Goal: Task Accomplishment & Management: Use online tool/utility

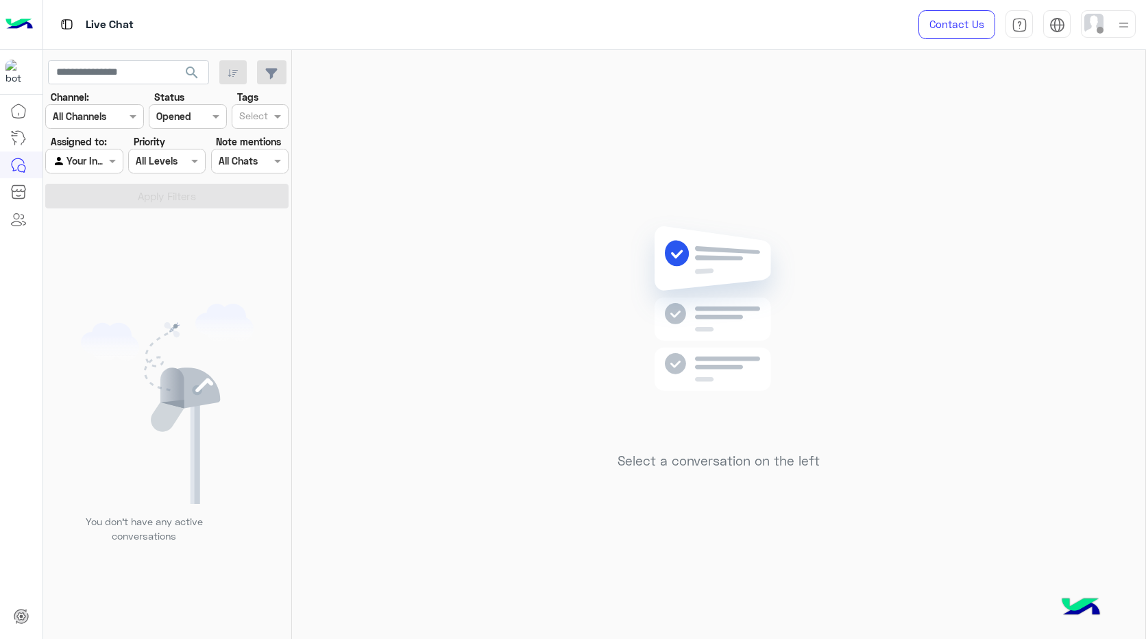
click at [1119, 23] on img at bounding box center [1123, 24] width 17 height 17
click at [1110, 105] on label "Online" at bounding box center [1049, 104] width 149 height 25
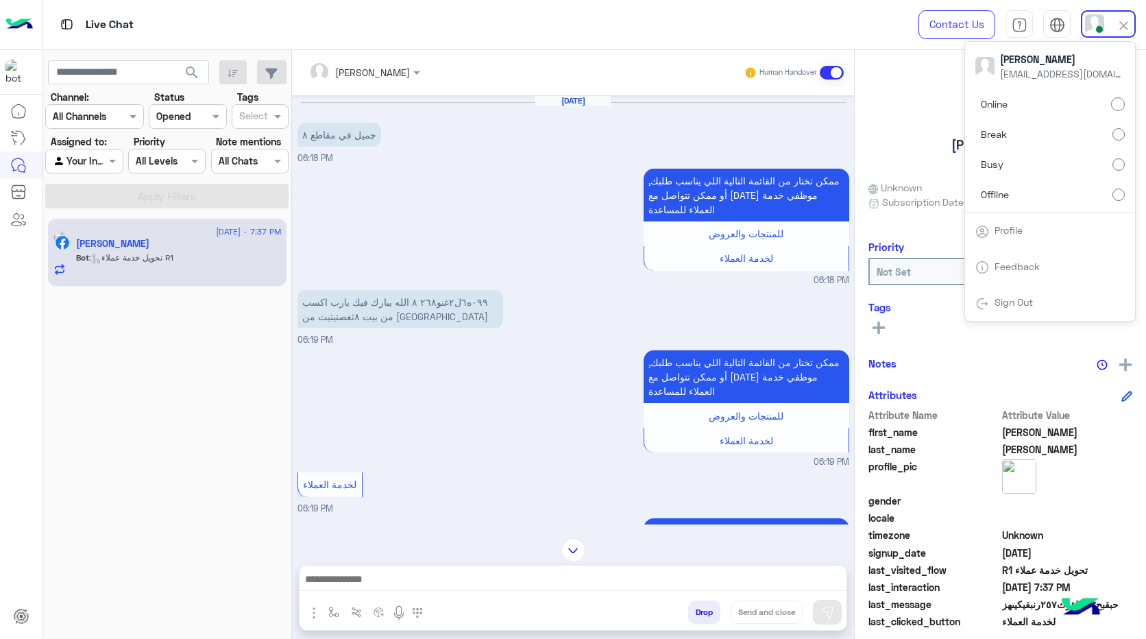
scroll to position [15, 0]
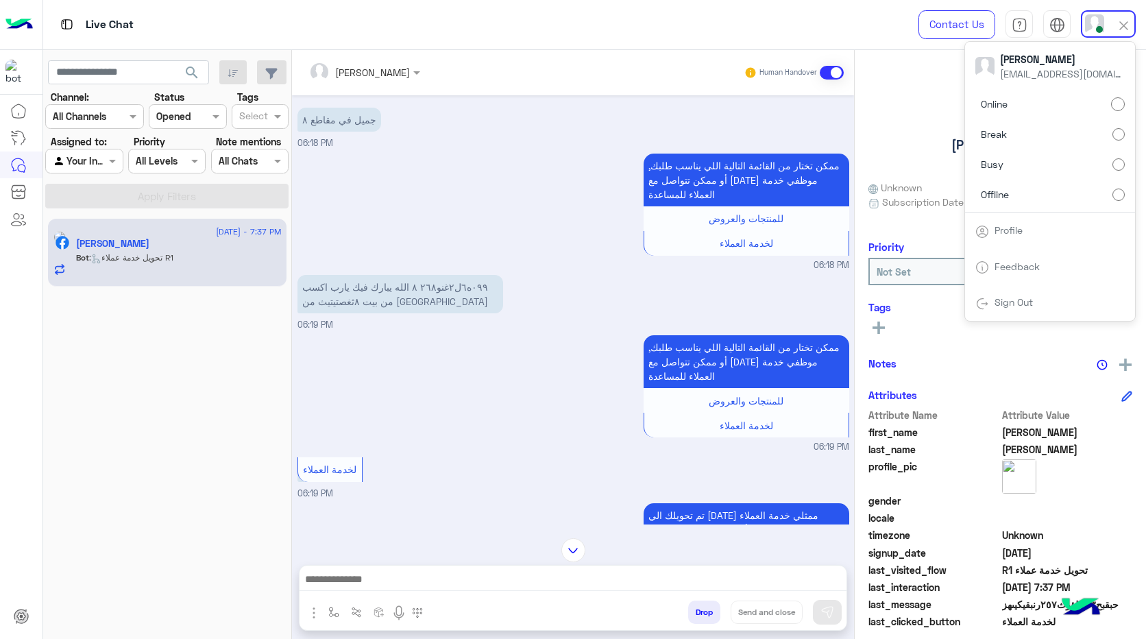
click at [698, 612] on button "Drop" at bounding box center [704, 611] width 32 height 23
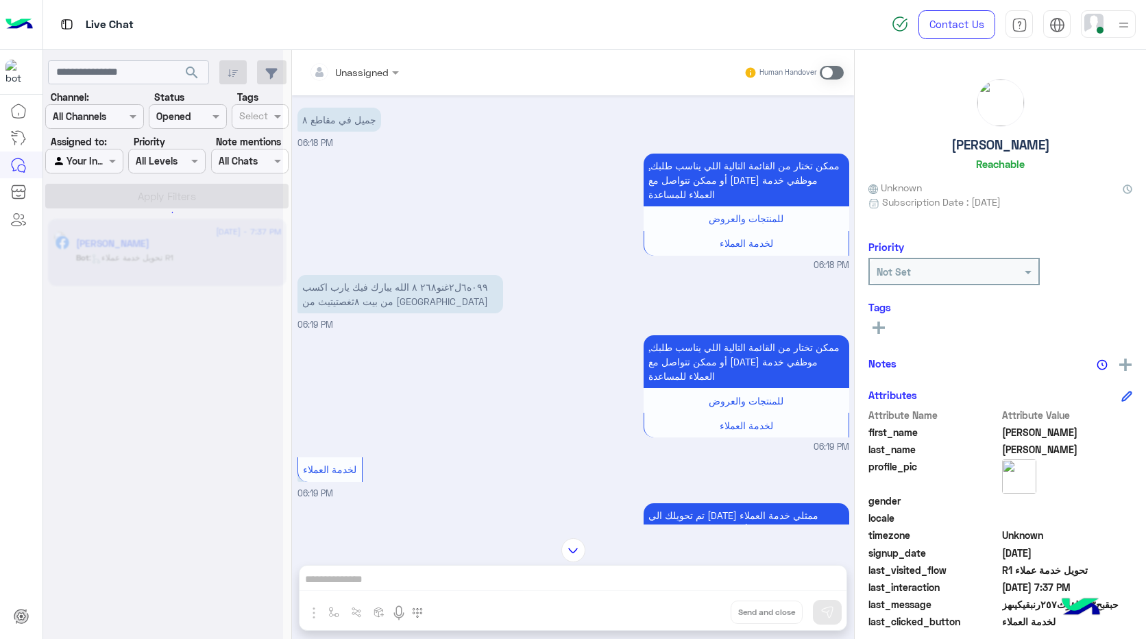
scroll to position [1010, 0]
